Goal: Transaction & Acquisition: Purchase product/service

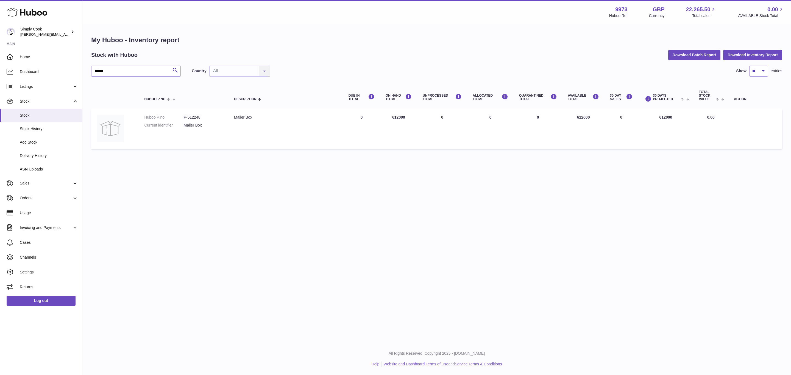
click at [170, 123] on dt "Current identifier" at bounding box center [163, 125] width 39 height 5
click at [19, 179] on link "Sales" at bounding box center [41, 183] width 82 height 15
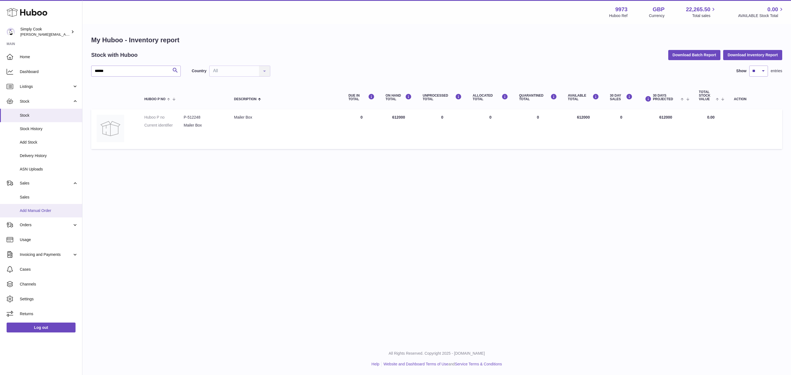
click at [37, 211] on span "Add Manual Order" at bounding box center [49, 210] width 58 height 5
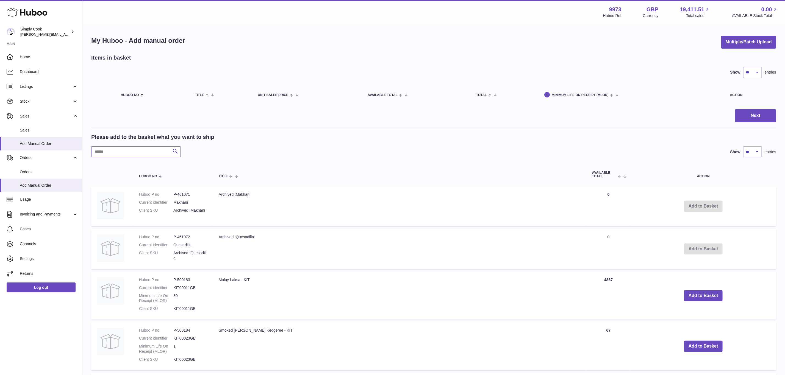
click at [128, 152] on input "text" at bounding box center [136, 151] width 90 height 11
type input "*"
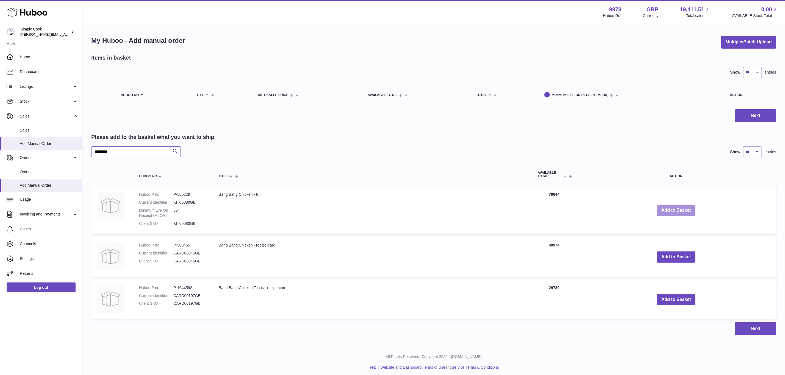
type input "*********"
click at [676, 211] on button "Add to Basket" at bounding box center [676, 210] width 38 height 11
